Goal: Information Seeking & Learning: Learn about a topic

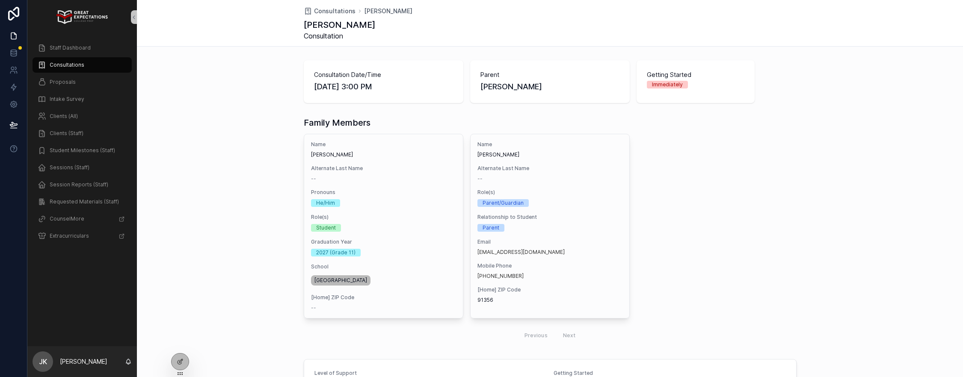
scroll to position [231, 0]
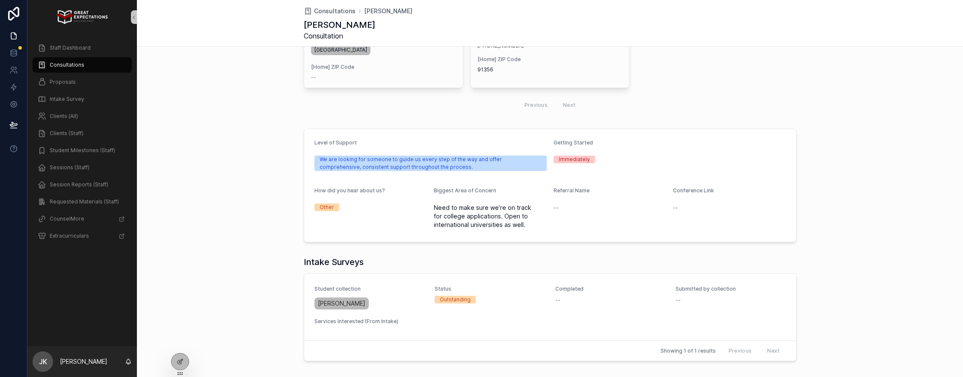
click at [76, 64] on span "Consultations" at bounding box center [67, 65] width 35 height 7
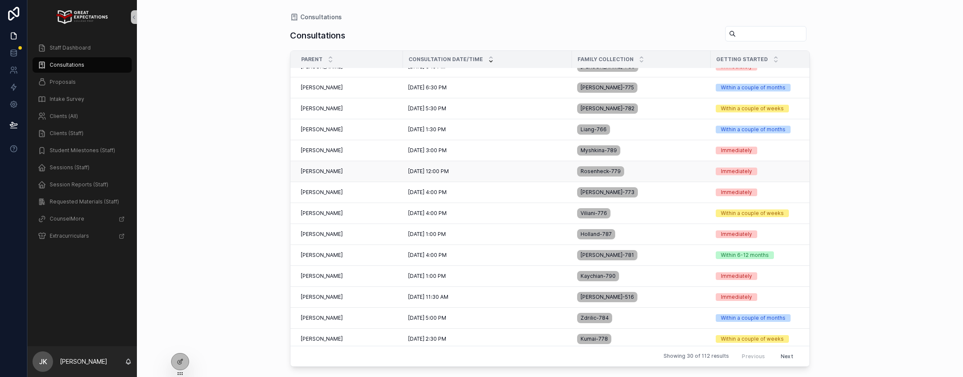
scroll to position [56, 0]
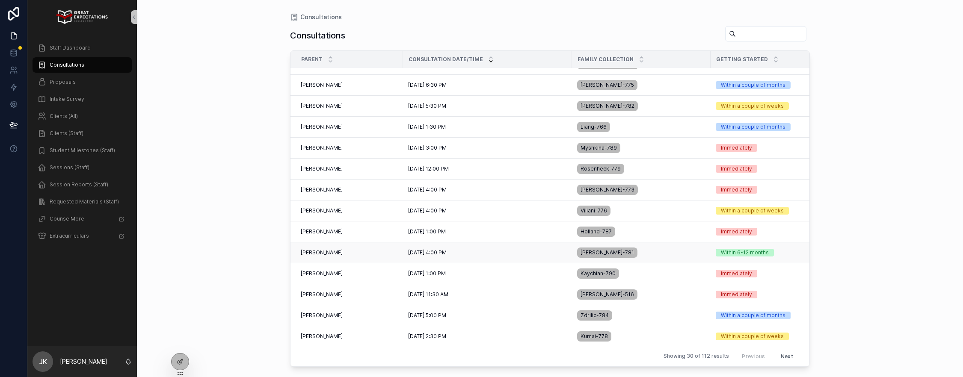
click at [361, 254] on div "[PERSON_NAME] [PERSON_NAME]" at bounding box center [349, 252] width 97 height 7
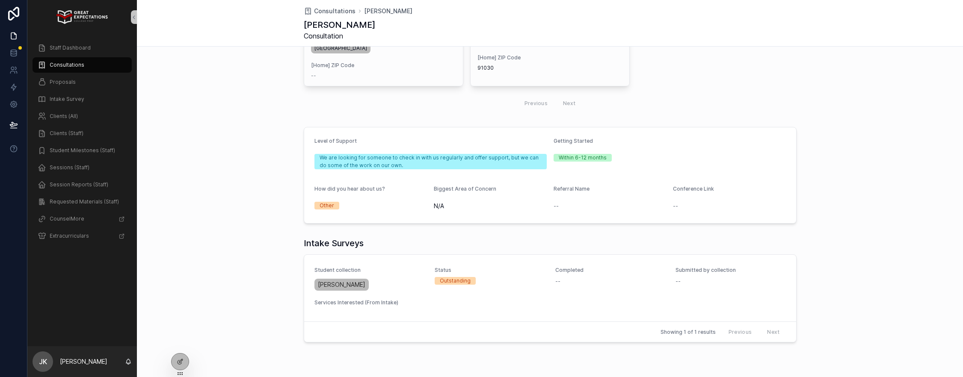
scroll to position [240, 0]
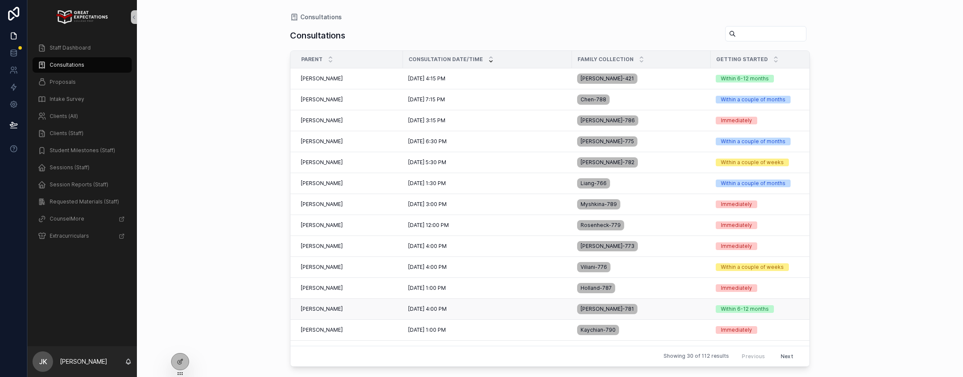
click at [345, 308] on div "[PERSON_NAME] [PERSON_NAME]" at bounding box center [349, 309] width 97 height 7
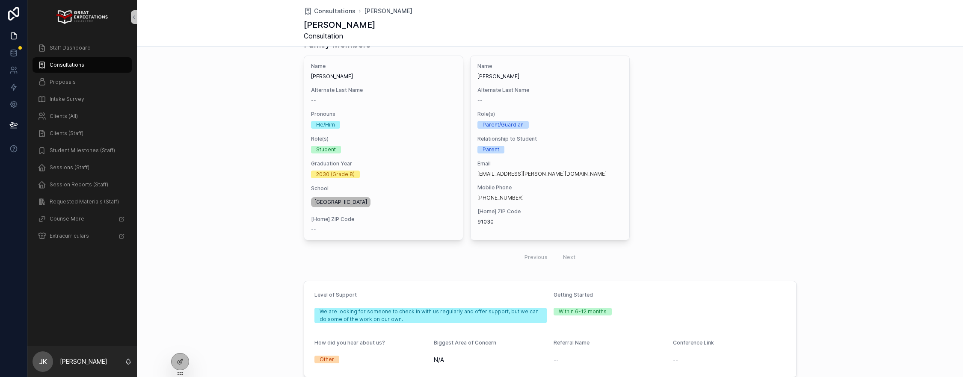
scroll to position [79, 0]
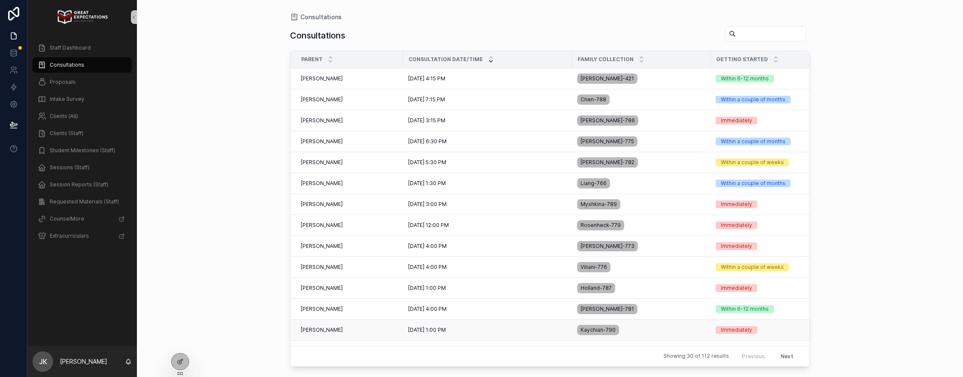
click at [348, 332] on div "[PERSON_NAME] [PERSON_NAME]" at bounding box center [349, 330] width 97 height 7
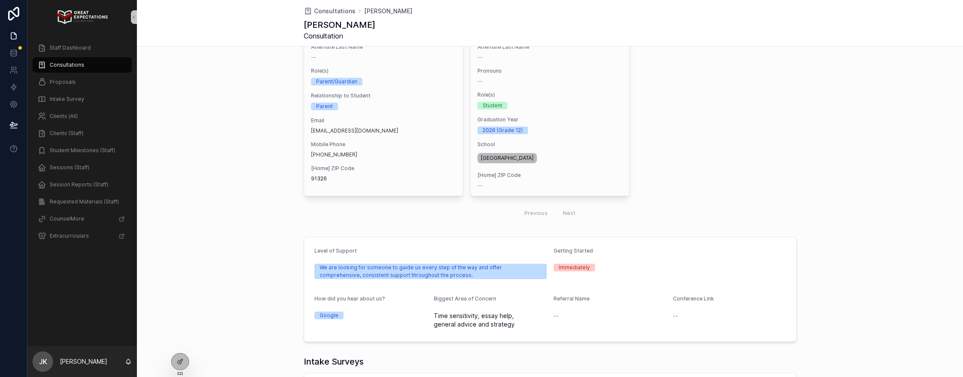
scroll to position [124, 0]
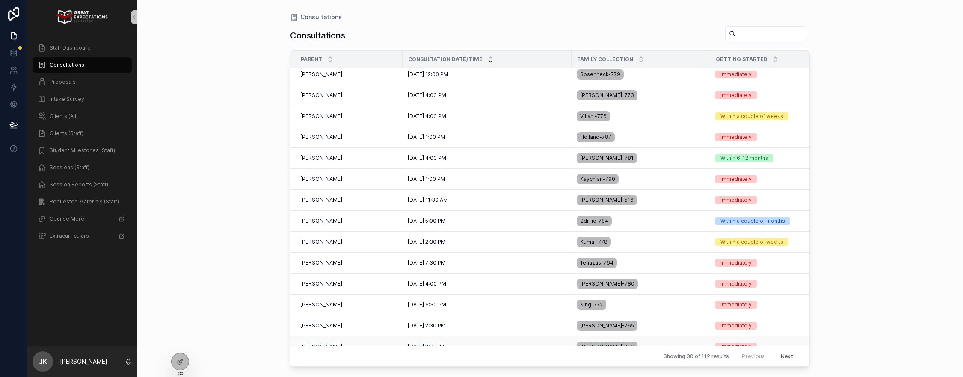
scroll to position [149, 0]
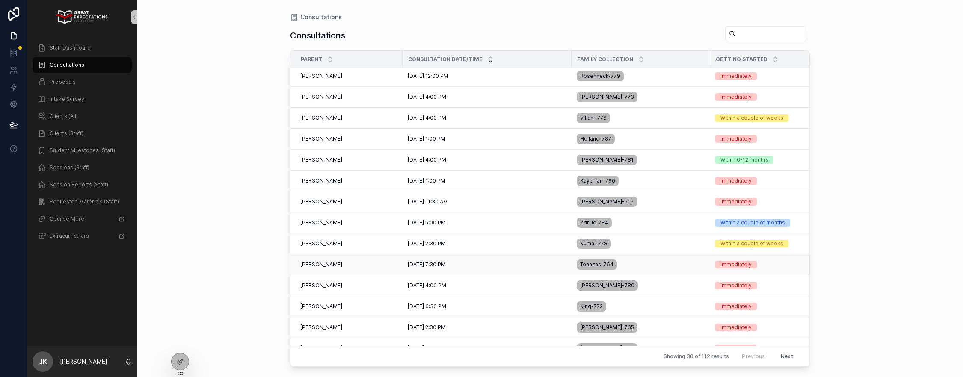
click at [366, 267] on div "[PERSON_NAME] [PERSON_NAME]" at bounding box center [348, 264] width 97 height 7
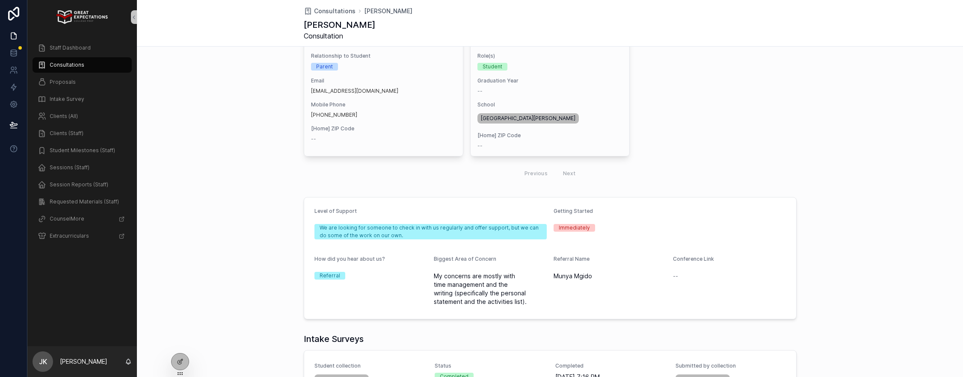
scroll to position [163, 0]
click at [70, 67] on span "Consultations" at bounding box center [67, 65] width 35 height 7
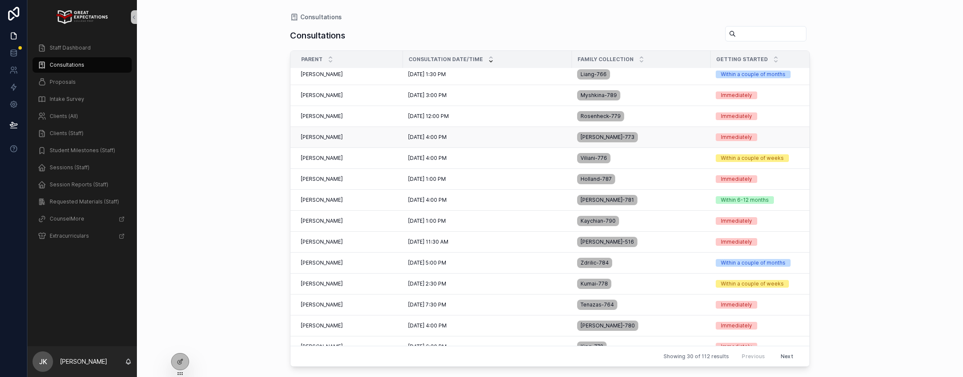
scroll to position [110, 0]
click at [316, 263] on span "[PERSON_NAME]" at bounding box center [322, 262] width 42 height 7
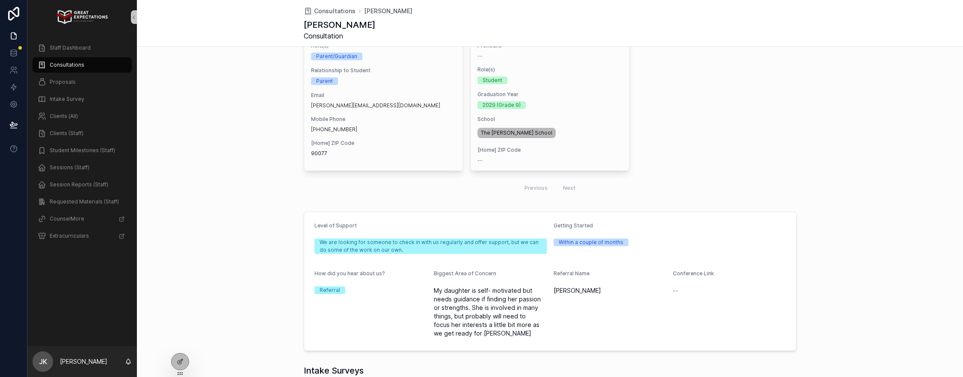
scroll to position [148, 0]
